Goal: Information Seeking & Learning: Learn about a topic

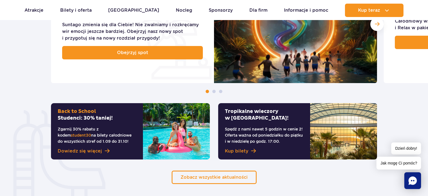
scroll to position [294, 0]
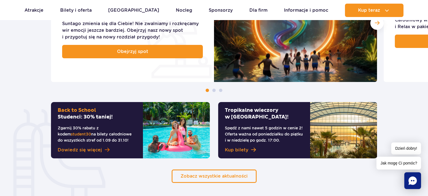
click at [92, 150] on span "Dowiedz się więcej" at bounding box center [80, 150] width 44 height 7
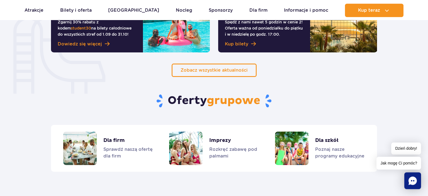
scroll to position [353, 0]
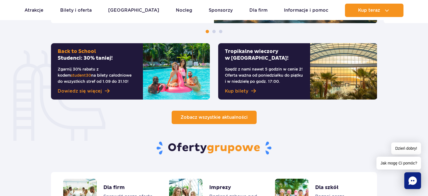
click at [215, 118] on span "Zobacz wszystkie aktualności" at bounding box center [214, 117] width 67 height 5
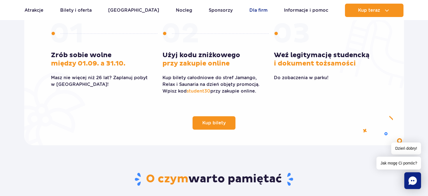
scroll to position [176, 0]
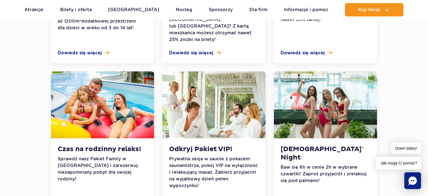
scroll to position [618, 0]
